Goal: Find specific page/section: Find specific page/section

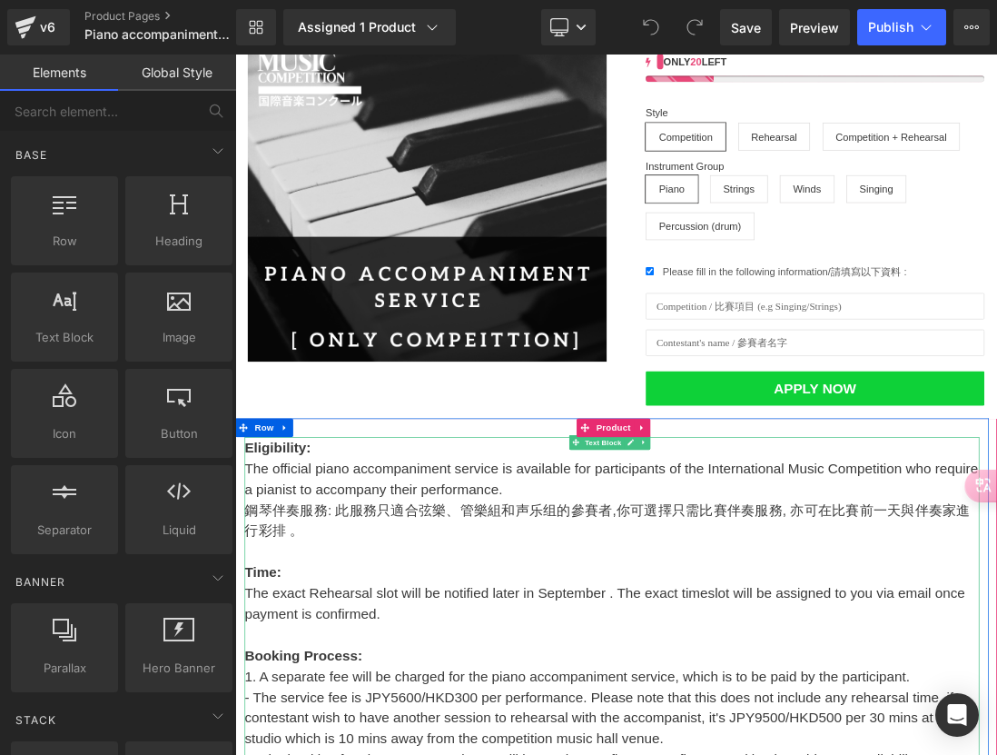
scroll to position [268, 0]
